Goal: Task Accomplishment & Management: Manage account settings

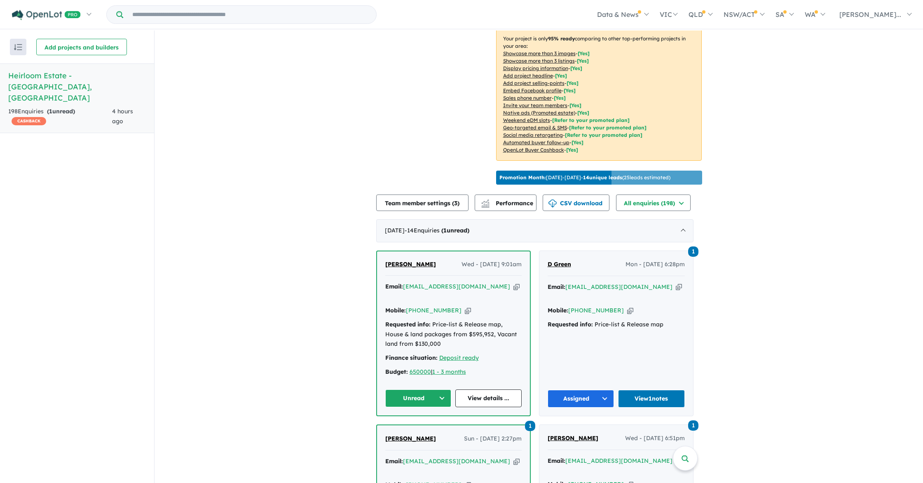
scroll to position [160, 0]
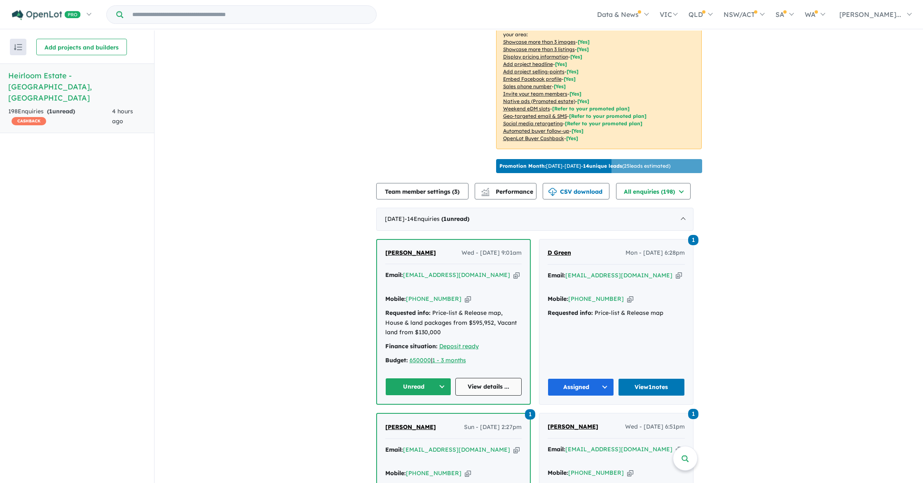
click at [484, 378] on link "View details ..." at bounding box center [488, 387] width 66 height 18
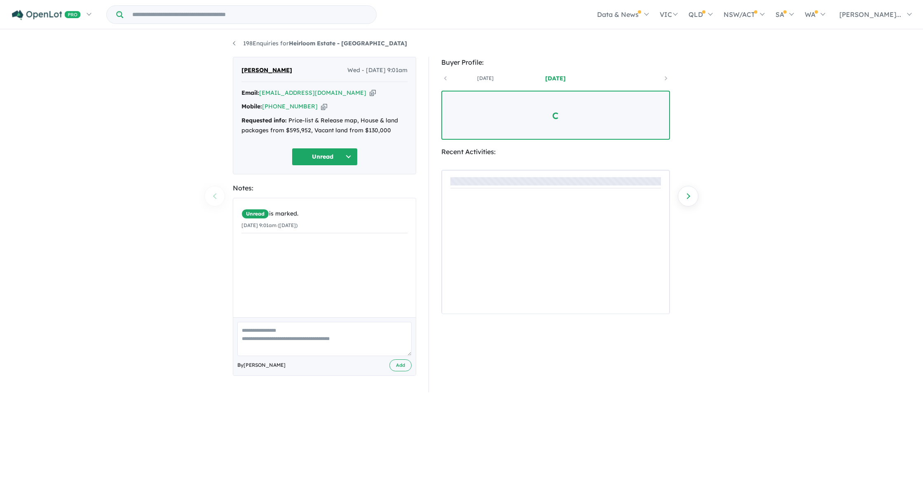
click at [343, 154] on button "Unread" at bounding box center [325, 157] width 66 height 18
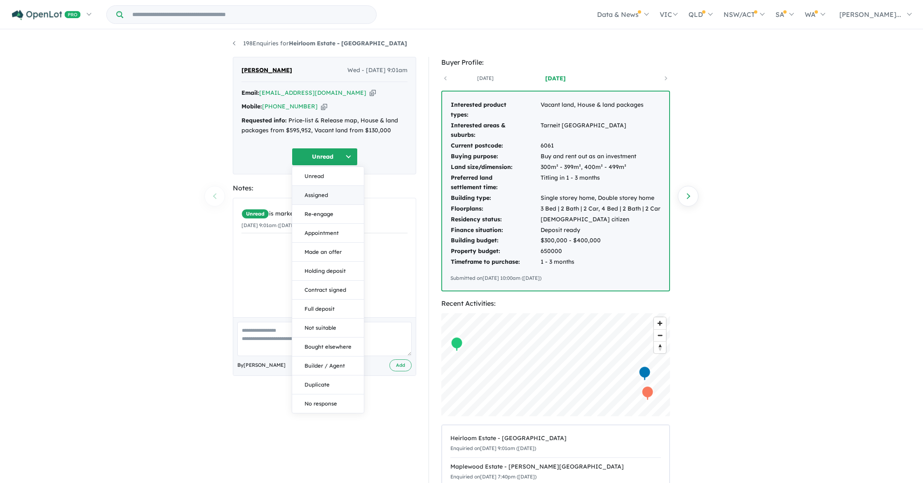
click at [342, 190] on button "Assigned" at bounding box center [328, 195] width 72 height 19
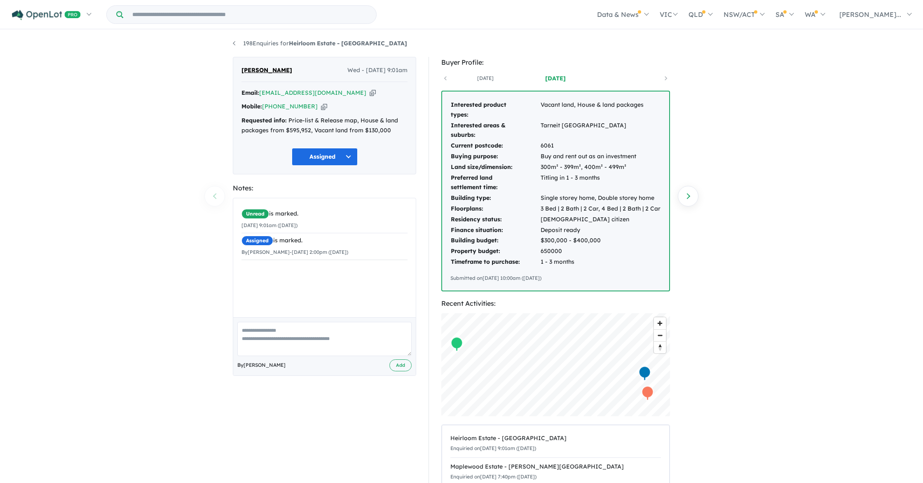
click at [289, 340] on textarea at bounding box center [324, 339] width 174 height 34
type textarea "**********"
click at [394, 364] on button "Add" at bounding box center [400, 365] width 22 height 12
click at [370, 92] on icon "button" at bounding box center [373, 93] width 6 height 9
click at [237, 44] on link "198 Enquiries for Heirloom Estate - [GEOGRAPHIC_DATA]" at bounding box center [320, 43] width 174 height 7
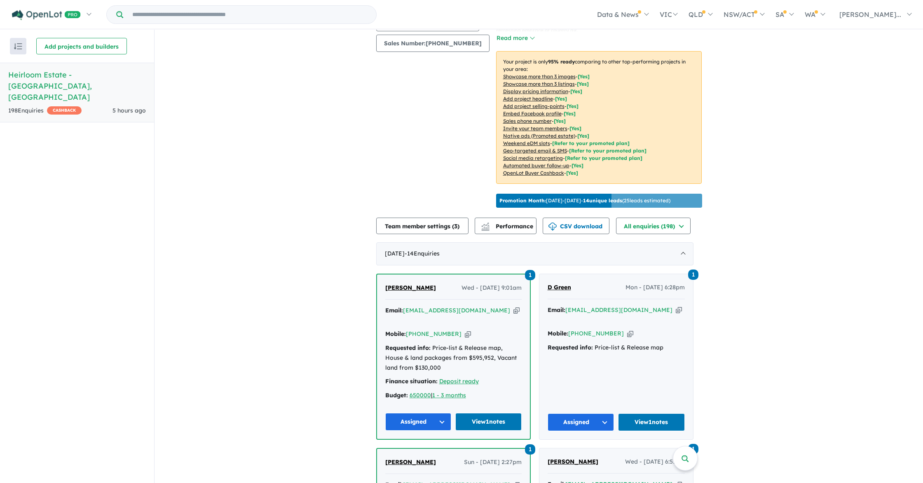
scroll to position [126, 0]
